Goal: Information Seeking & Learning: Learn about a topic

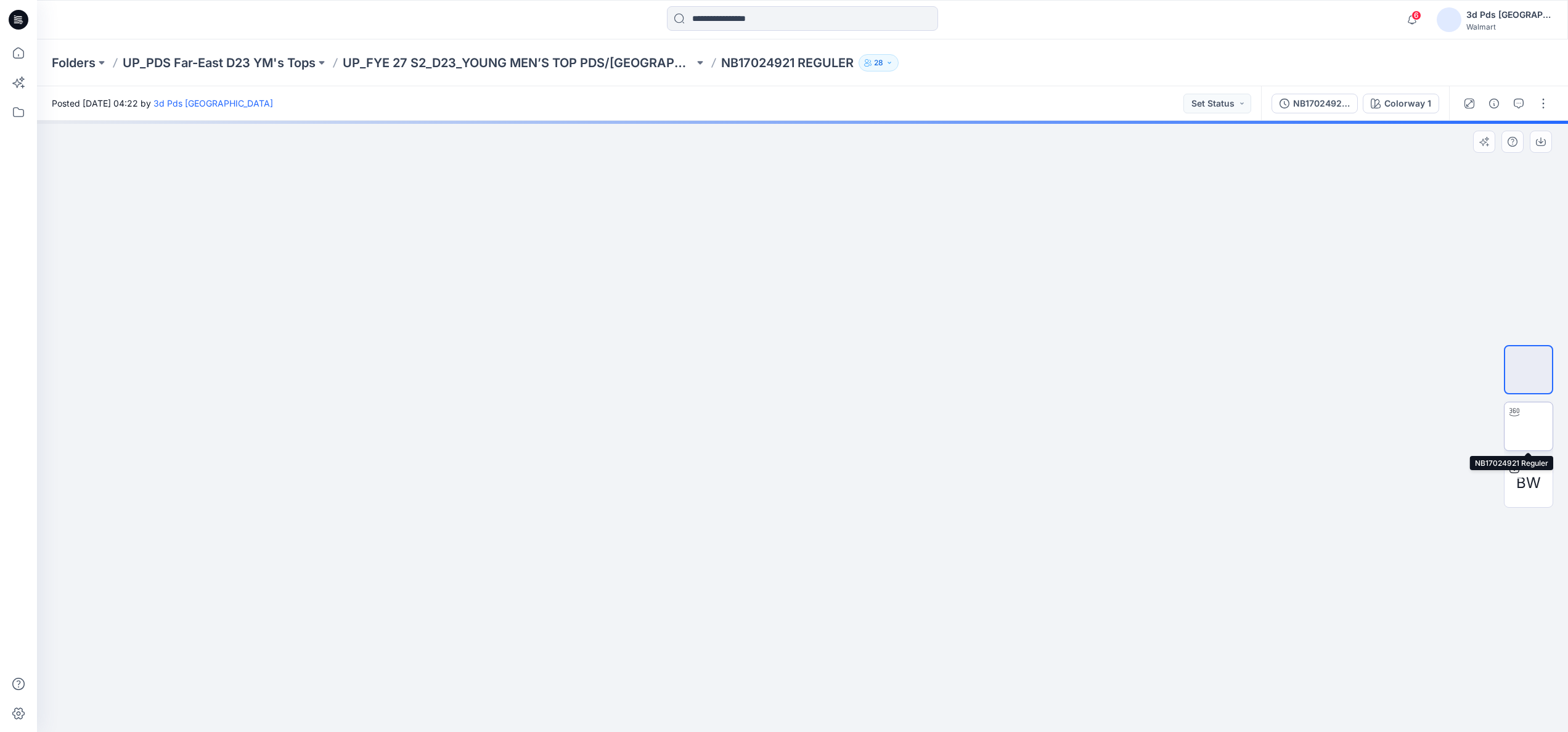
click at [1528, 427] on img at bounding box center [1528, 427] width 0 height 0
click at [1513, 481] on div "BW" at bounding box center [1528, 482] width 49 height 49
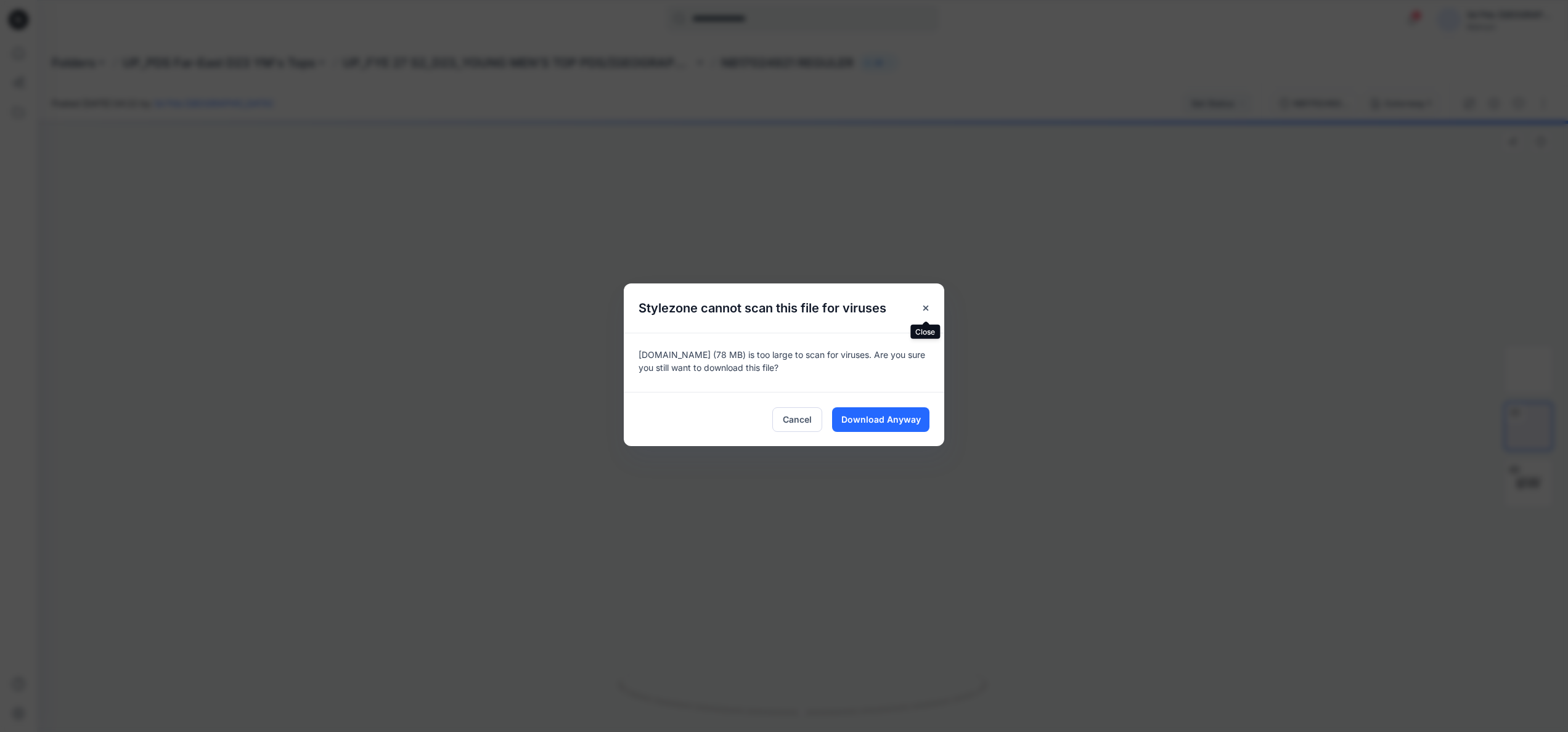
click at [927, 304] on icon "Close" at bounding box center [926, 307] width 10 height 10
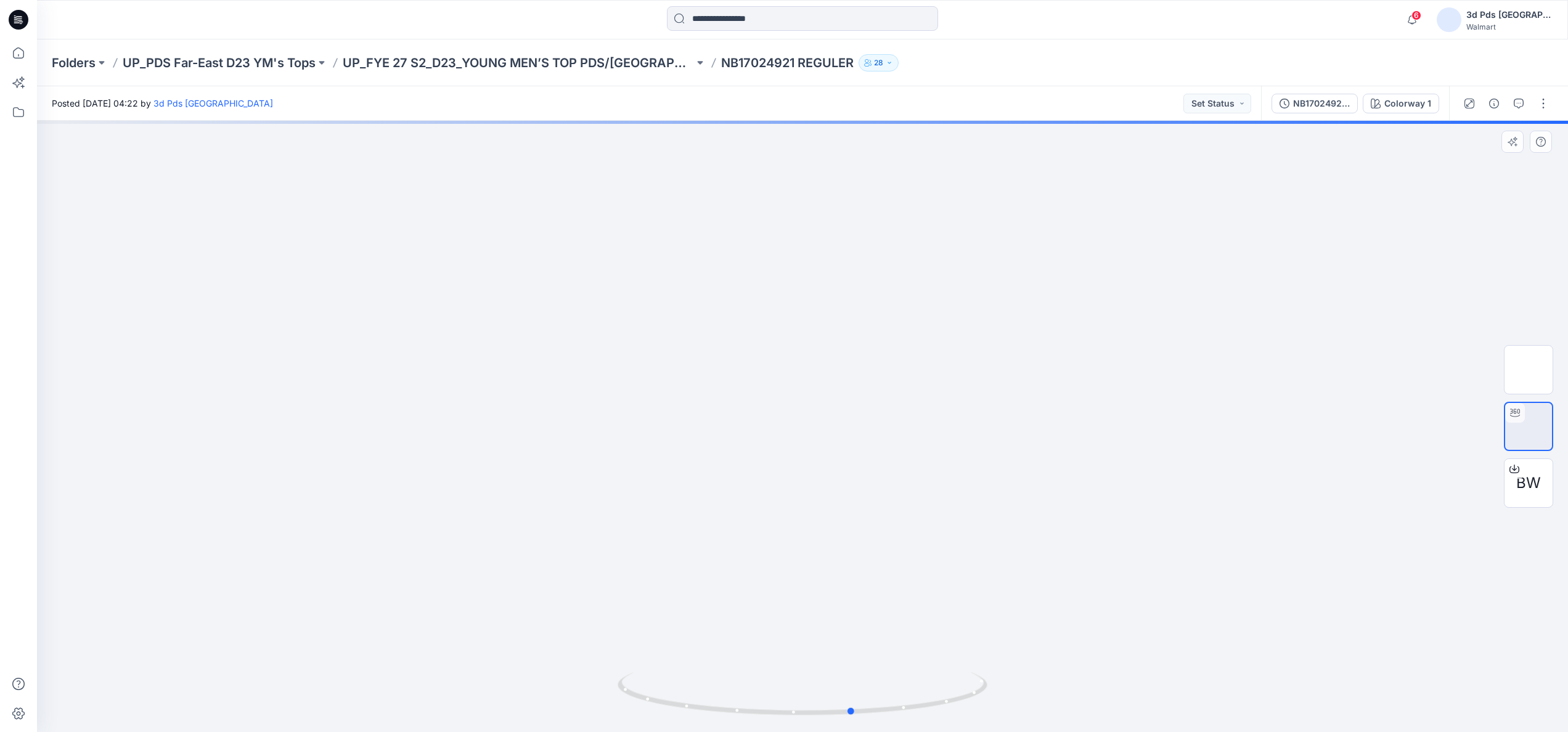
drag, startPoint x: 806, startPoint y: 720, endPoint x: 1227, endPoint y: 640, distance: 428.5
click at [1227, 640] on div at bounding box center [802, 426] width 1531 height 611
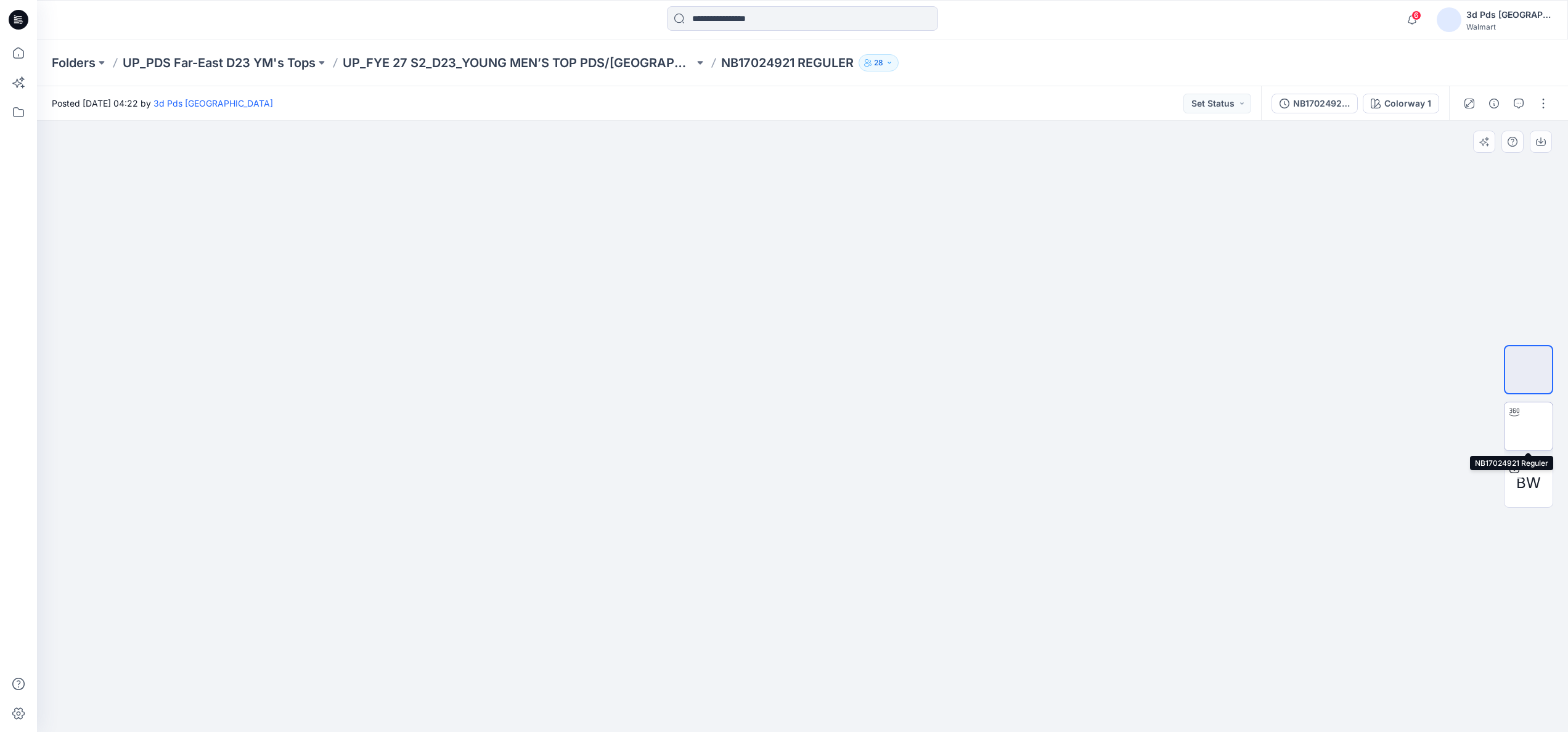
click at [1528, 427] on img at bounding box center [1528, 427] width 0 height 0
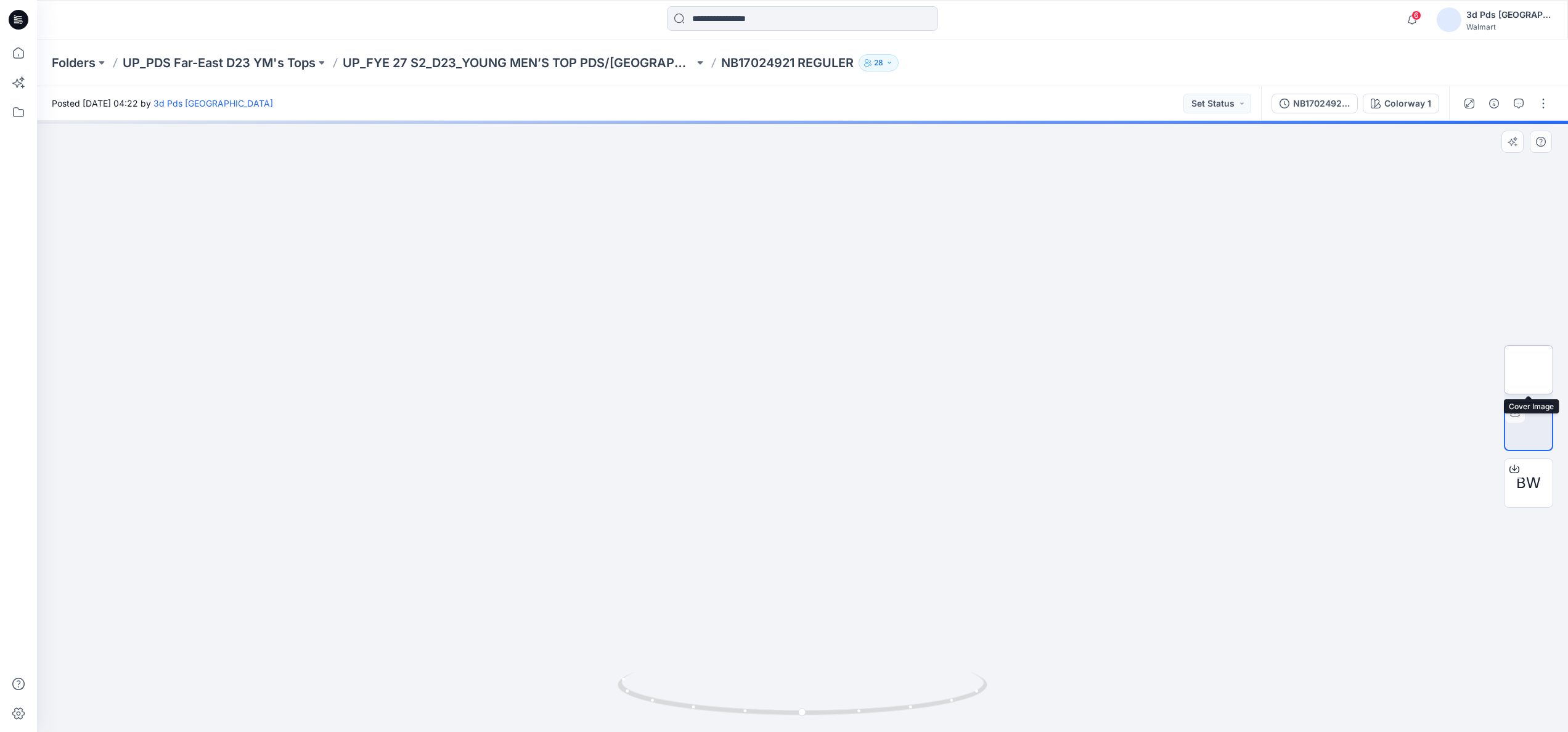
click at [1528, 370] on img at bounding box center [1528, 370] width 0 height 0
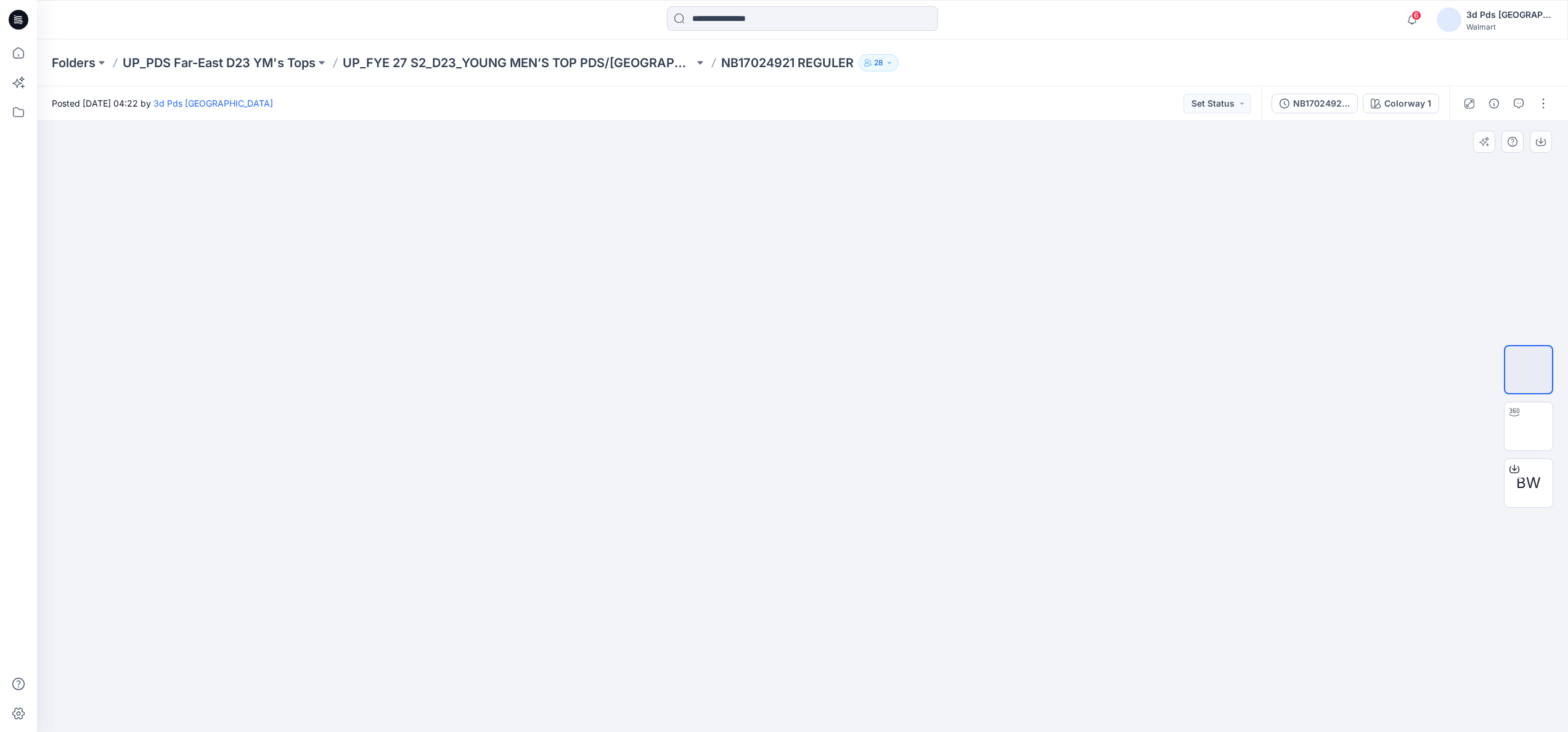
click at [1528, 370] on img at bounding box center [1528, 370] width 0 height 0
click at [886, 59] on icon "button" at bounding box center [890, 63] width 7 height 7
click at [748, 120] on img at bounding box center [802, 120] width 611 height 0
click at [15, 54] on icon at bounding box center [18, 53] width 27 height 27
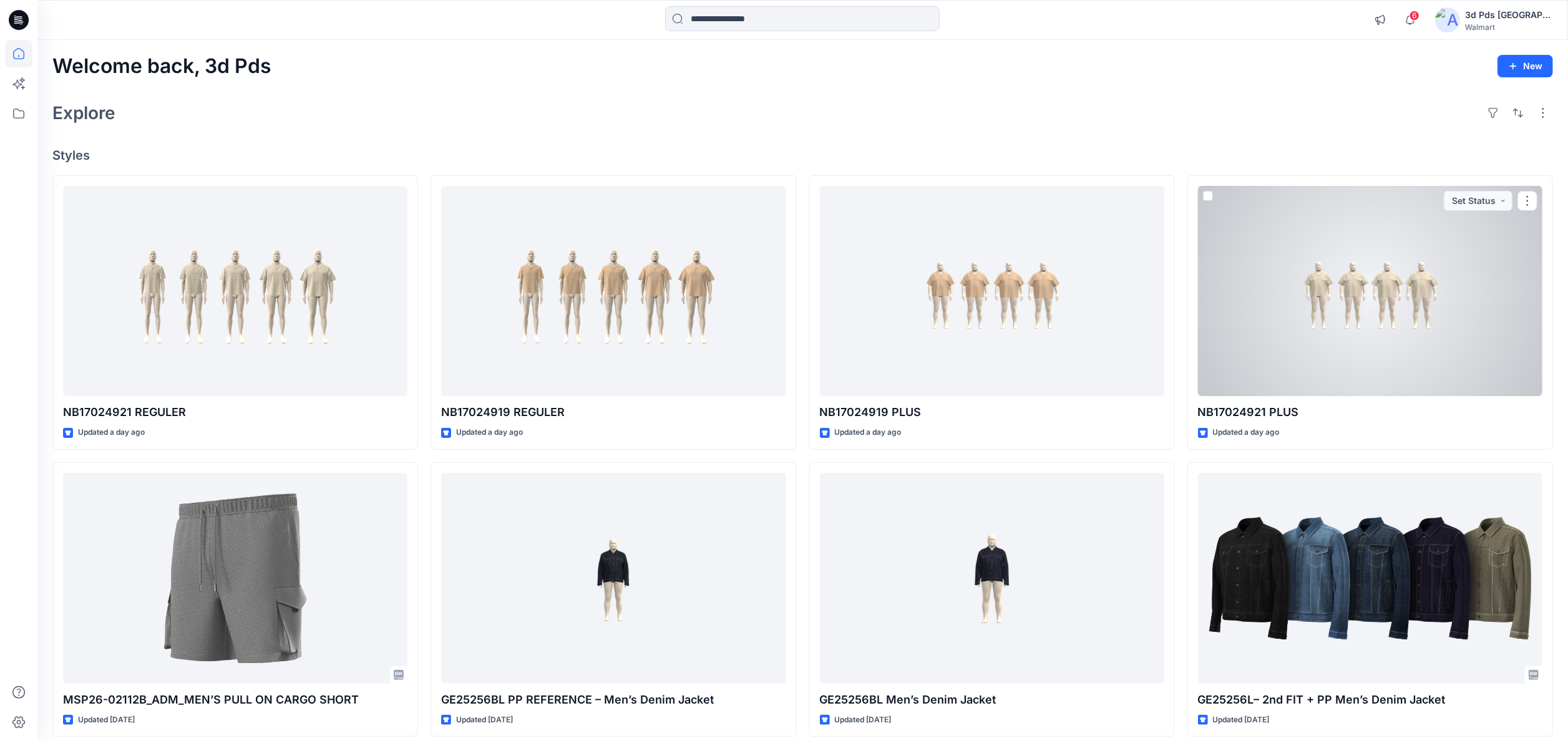
click at [1395, 372] on div at bounding box center [1370, 291] width 345 height 211
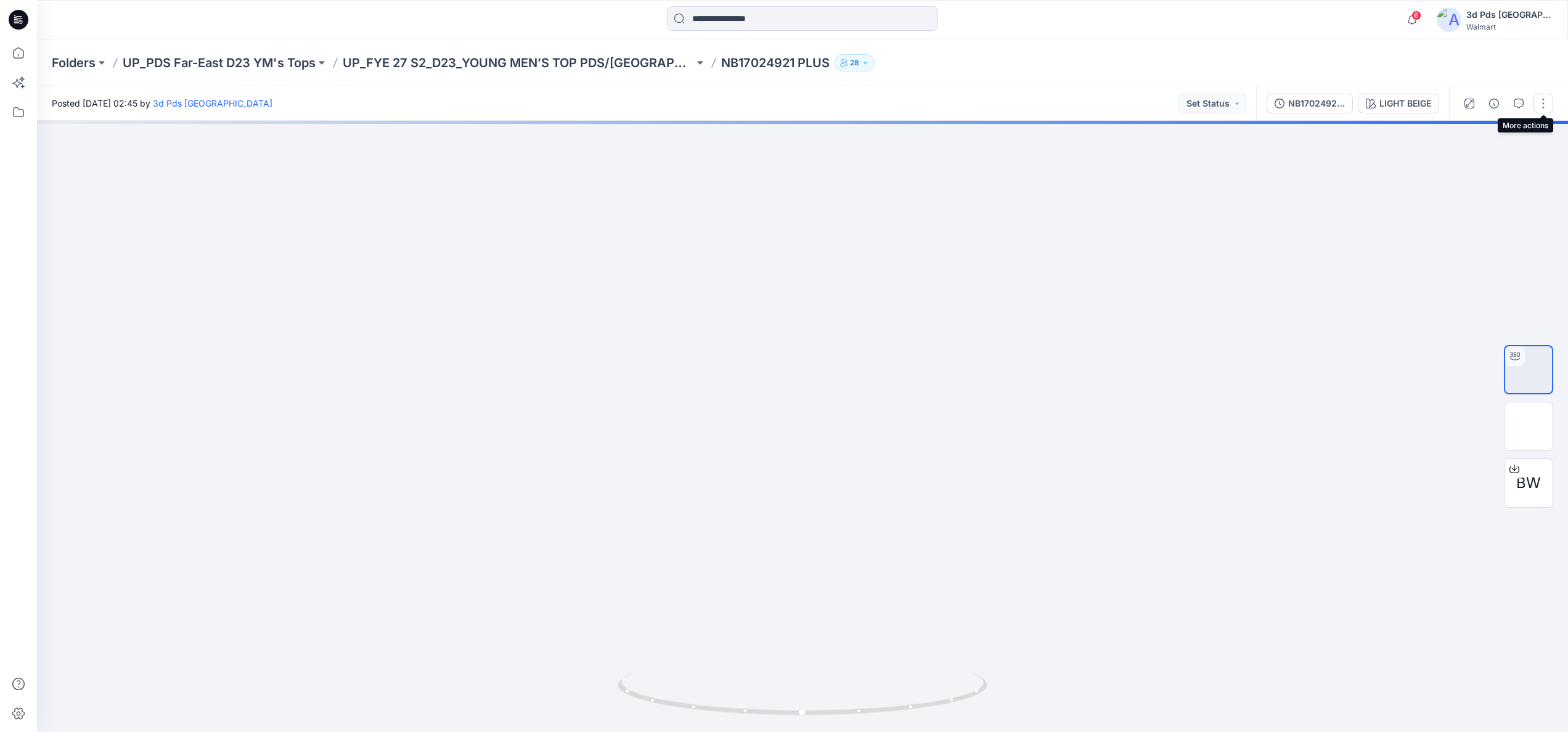
click at [1539, 103] on button "button" at bounding box center [1543, 103] width 20 height 20
click at [1415, 613] on div at bounding box center [802, 426] width 1531 height 611
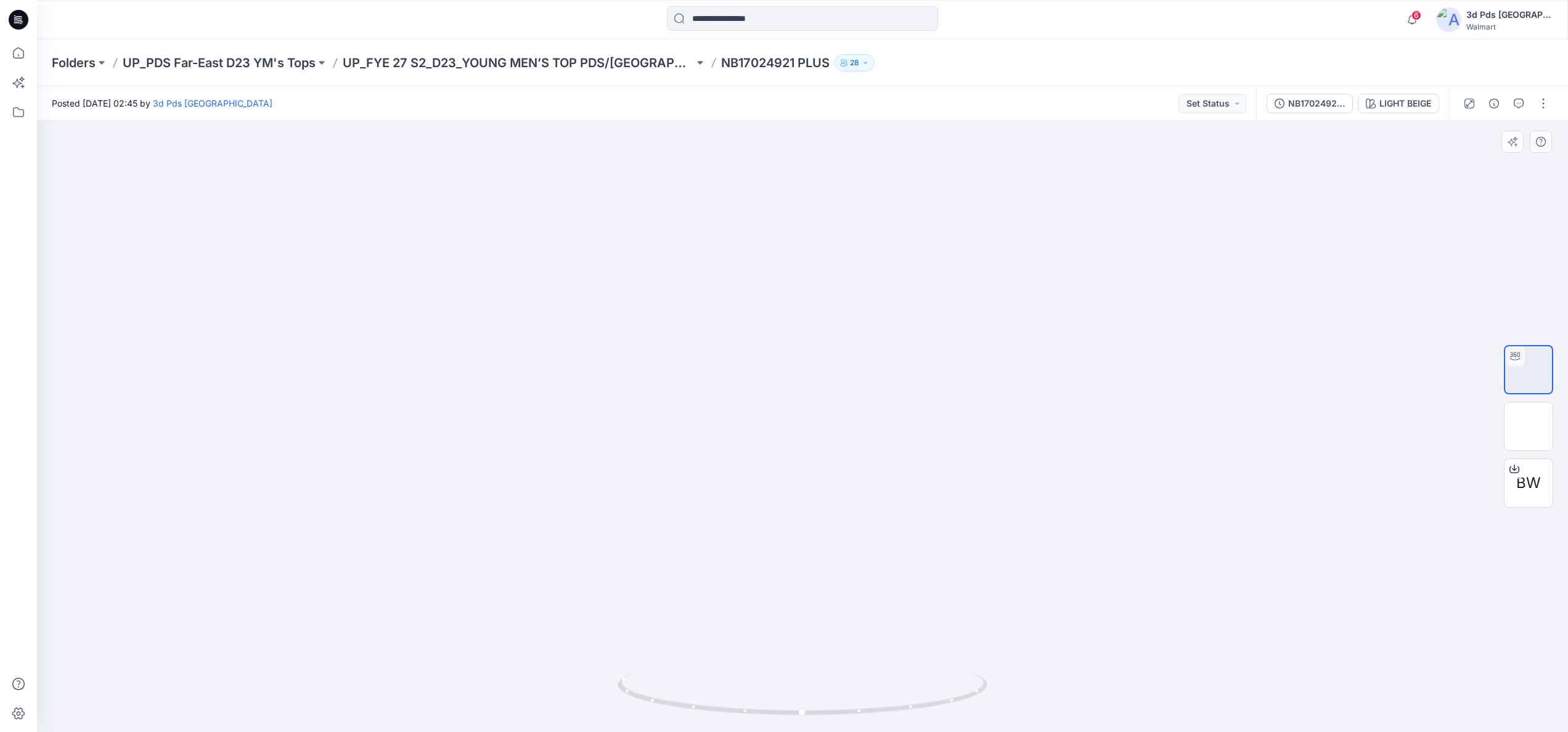
click at [371, 462] on div at bounding box center [802, 426] width 1531 height 611
drag, startPoint x: 1566, startPoint y: 1, endPoint x: 521, endPoint y: 209, distance: 1065.5
click at [521, 97] on img at bounding box center [802, 97] width 660 height 0
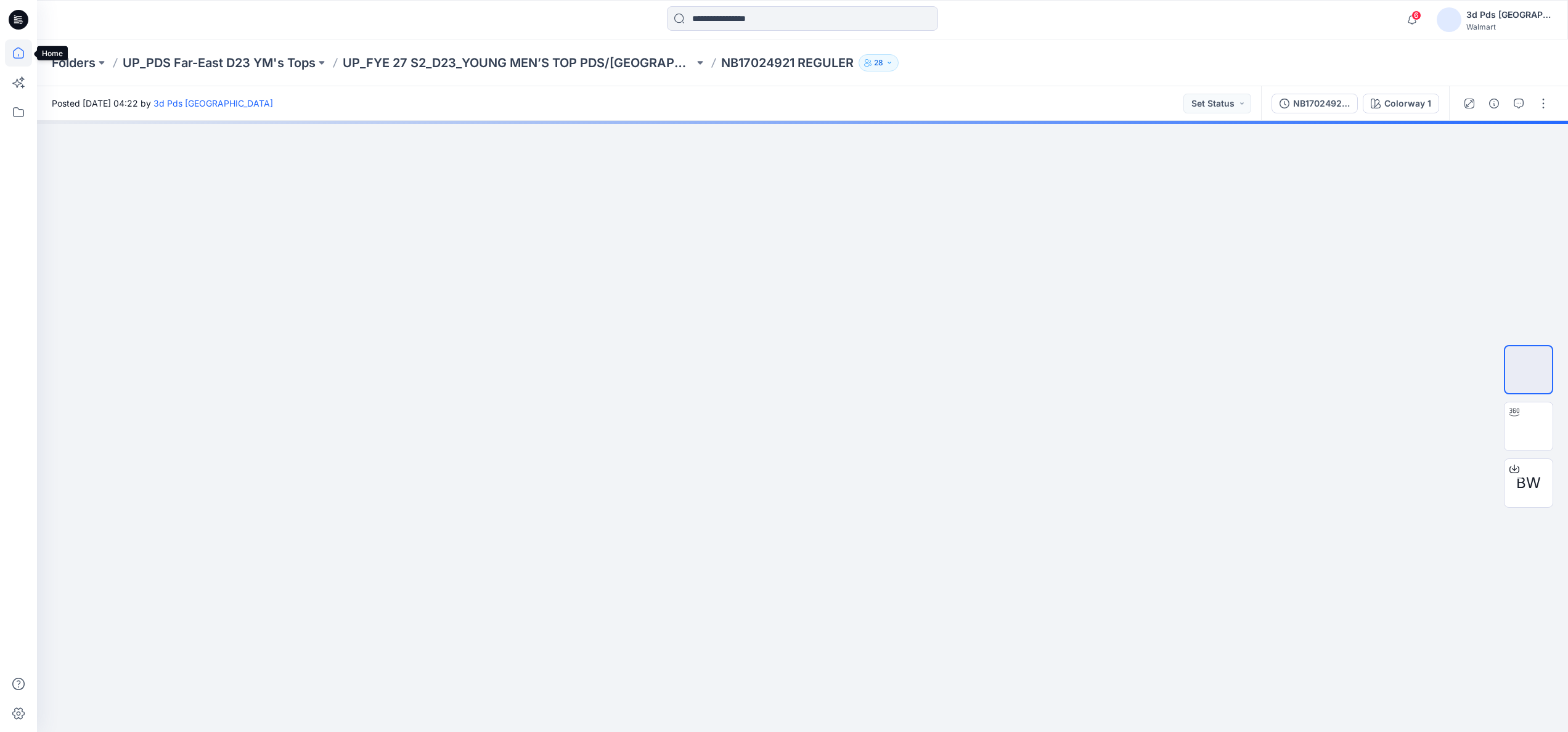
click at [22, 48] on icon at bounding box center [18, 53] width 27 height 27
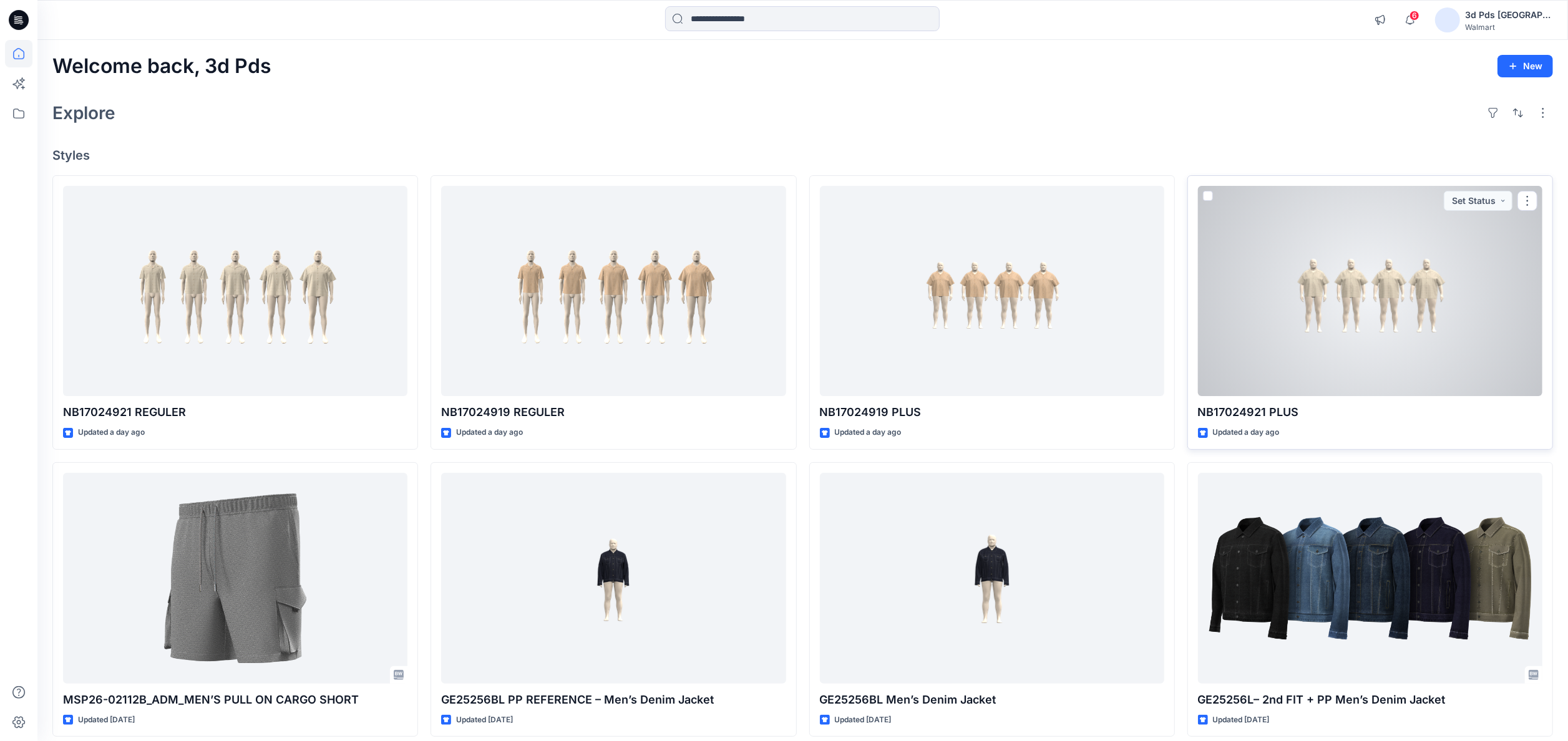
click at [1430, 245] on div at bounding box center [1370, 291] width 345 height 211
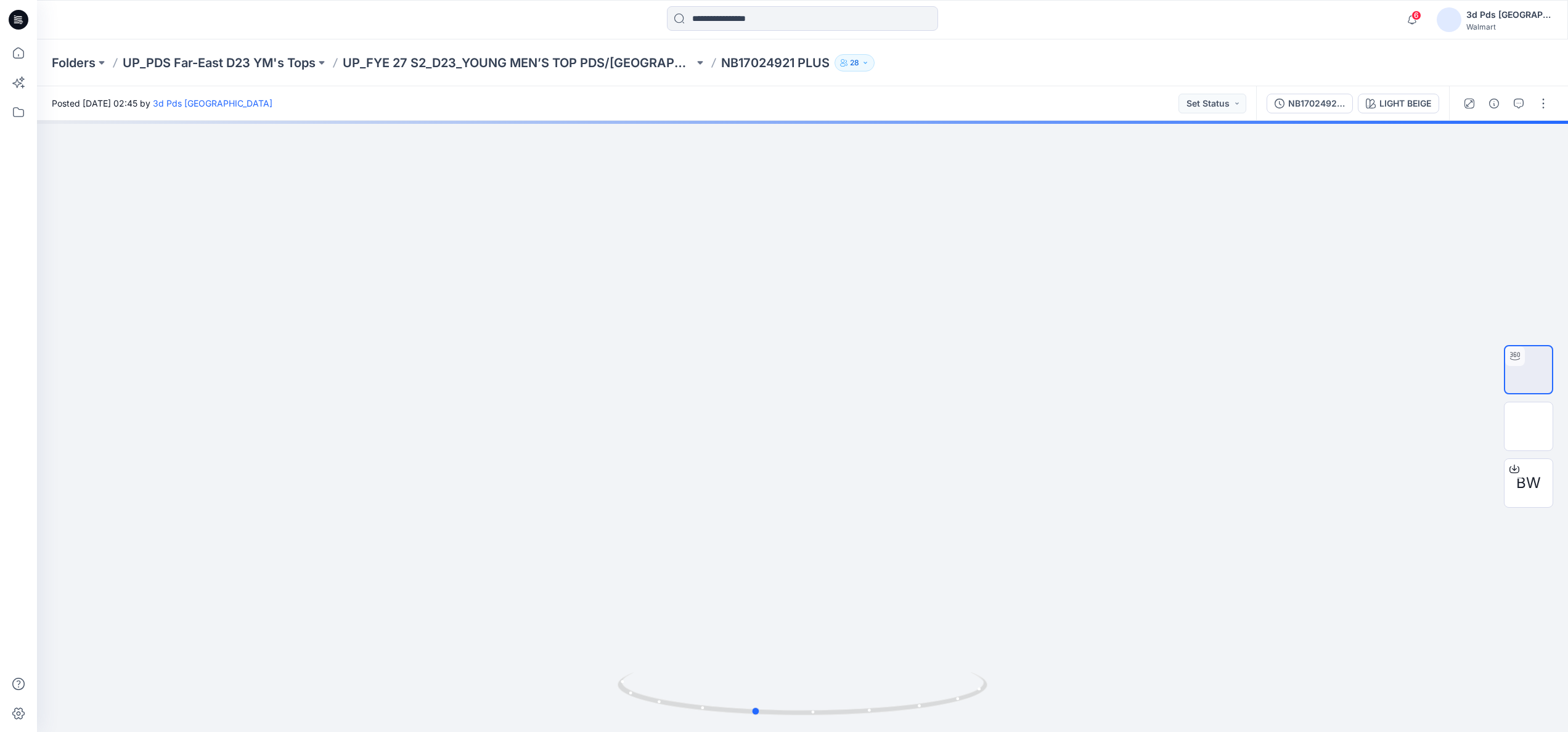
drag, startPoint x: 802, startPoint y: 716, endPoint x: 1494, endPoint y: 737, distance: 692.3
click at [1494, 731] on html "6 Notifications Your style NB17024921 REGULER is ready 1 new Colorways 31 hours…" at bounding box center [784, 366] width 1568 height 732
